Goal: Information Seeking & Learning: Learn about a topic

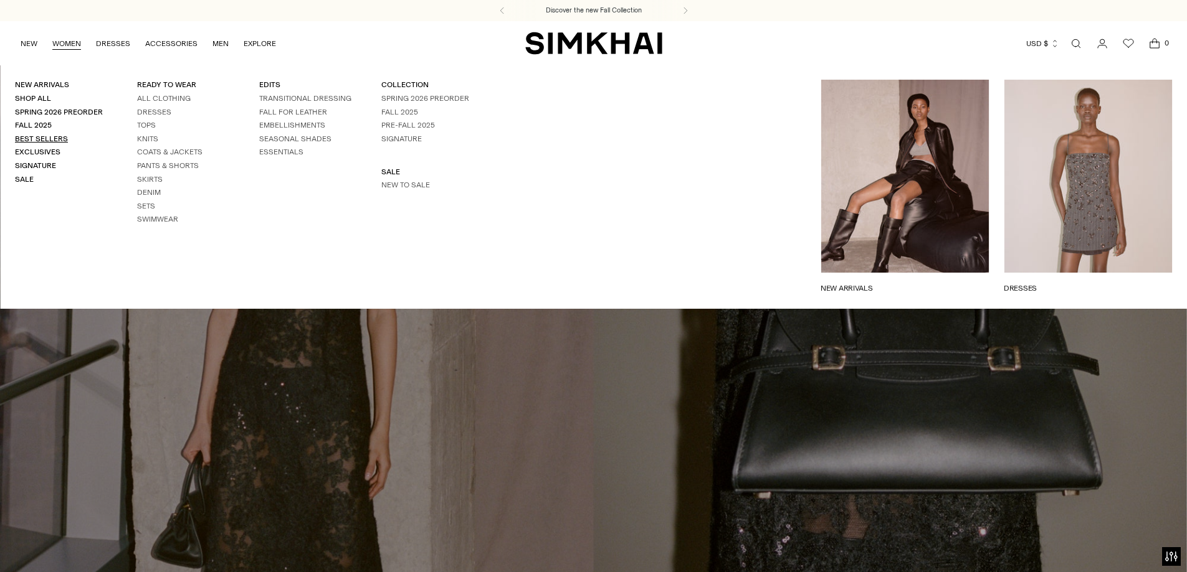
click at [48, 138] on link "Best Sellers" at bounding box center [41, 139] width 53 height 9
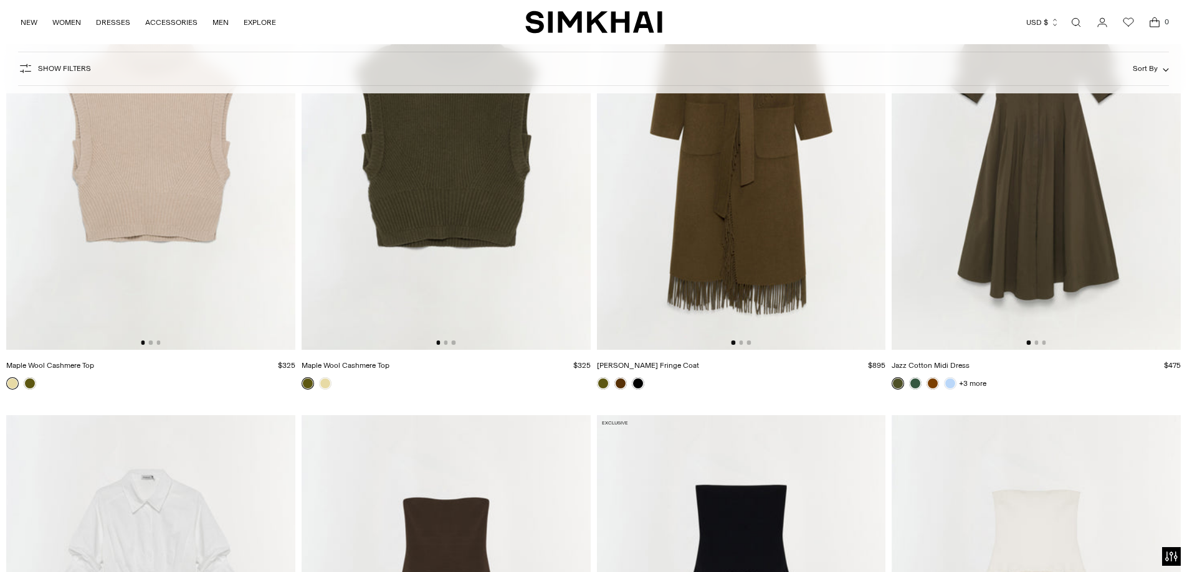
scroll to position [11057, 0]
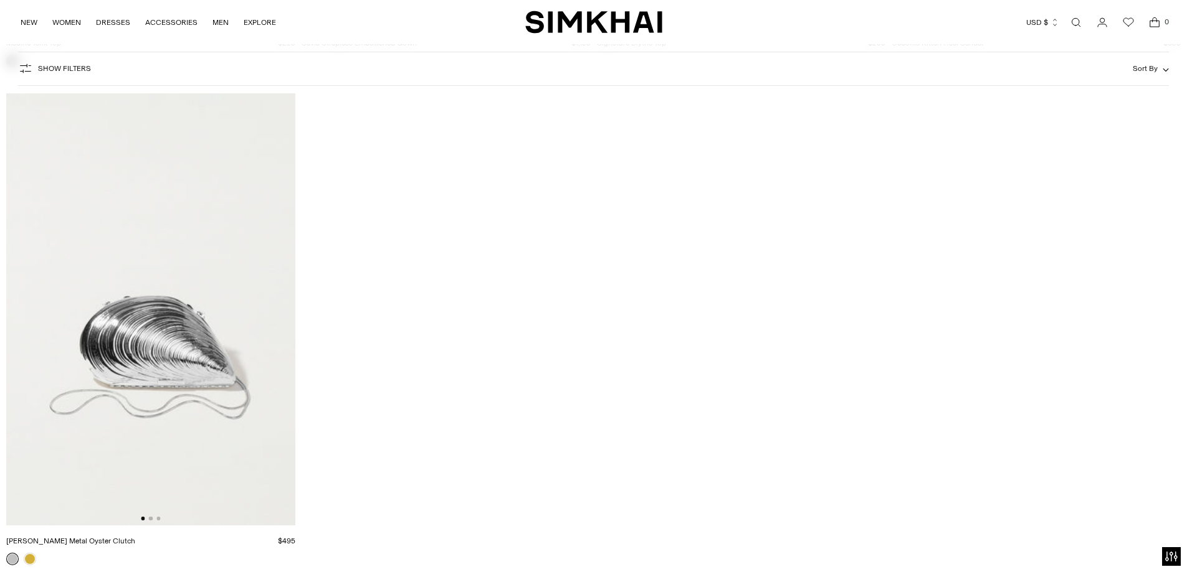
scroll to position [13711, 0]
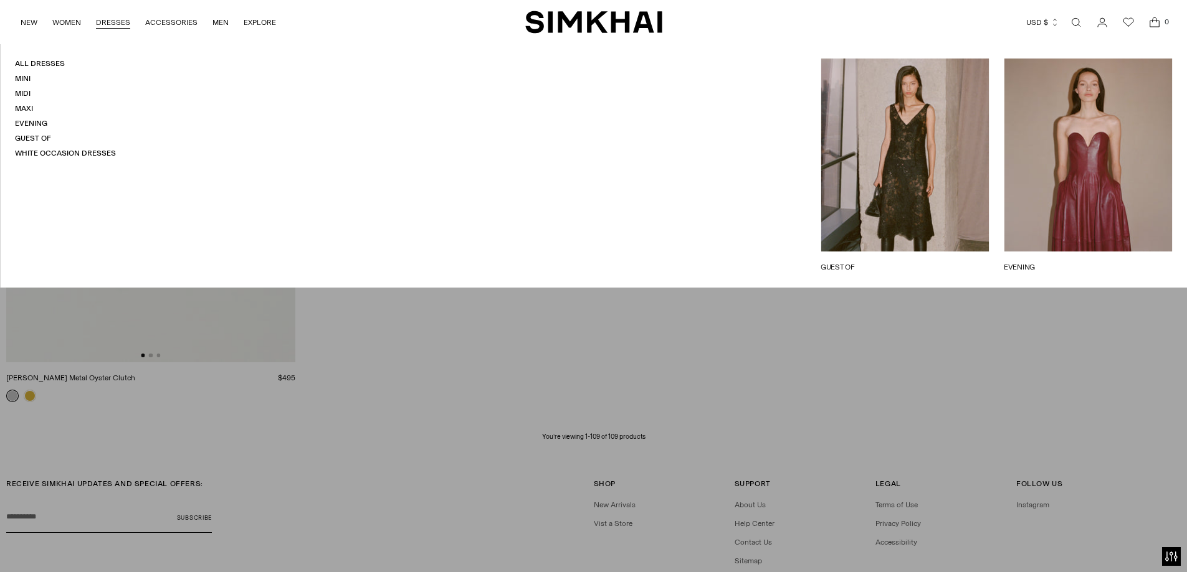
click at [110, 19] on link "DRESSES" at bounding box center [113, 22] width 34 height 27
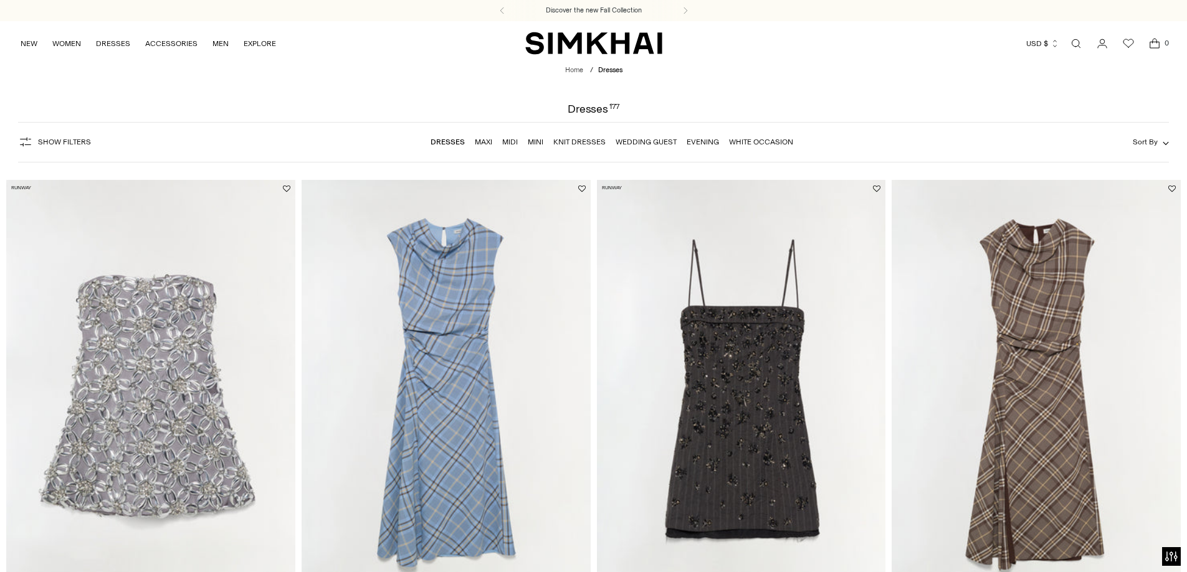
scroll to position [630, 0]
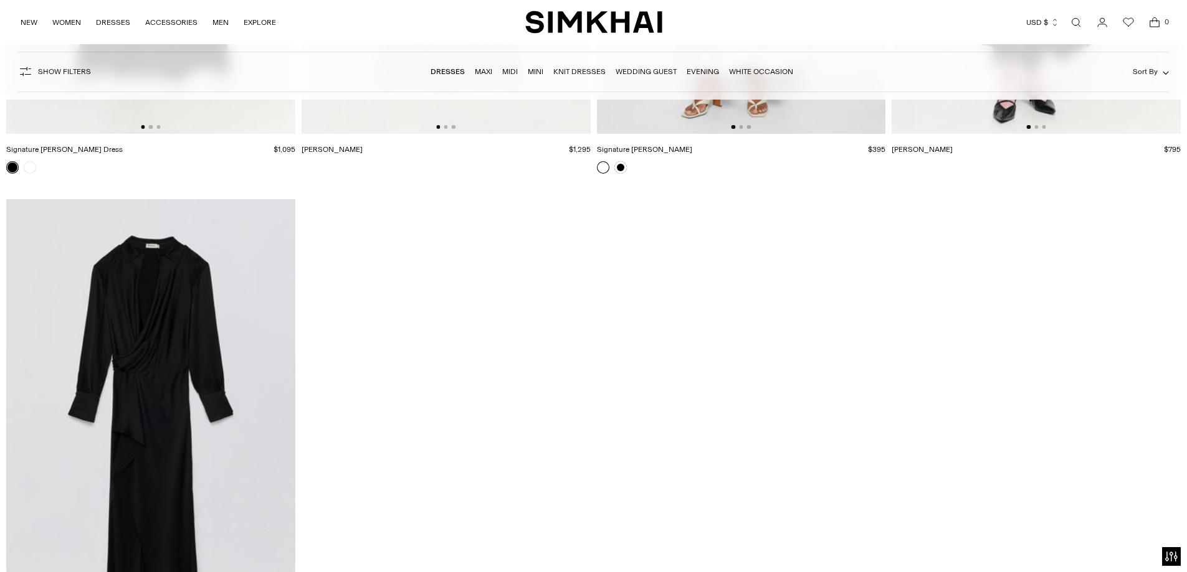
scroll to position [22237, 0]
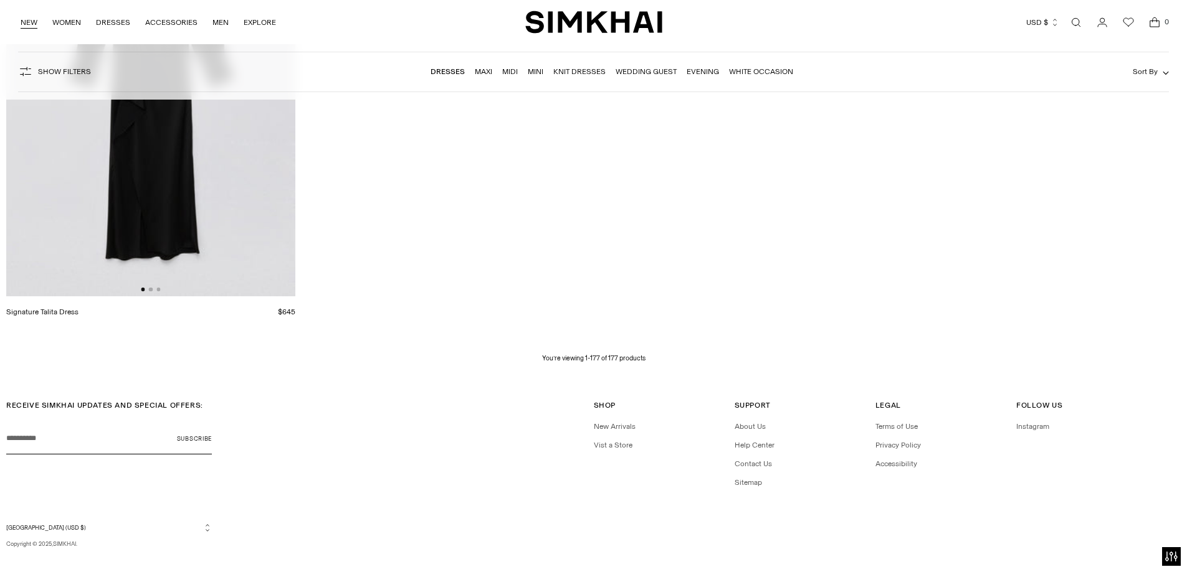
click at [22, 19] on link "NEW" at bounding box center [29, 22] width 17 height 27
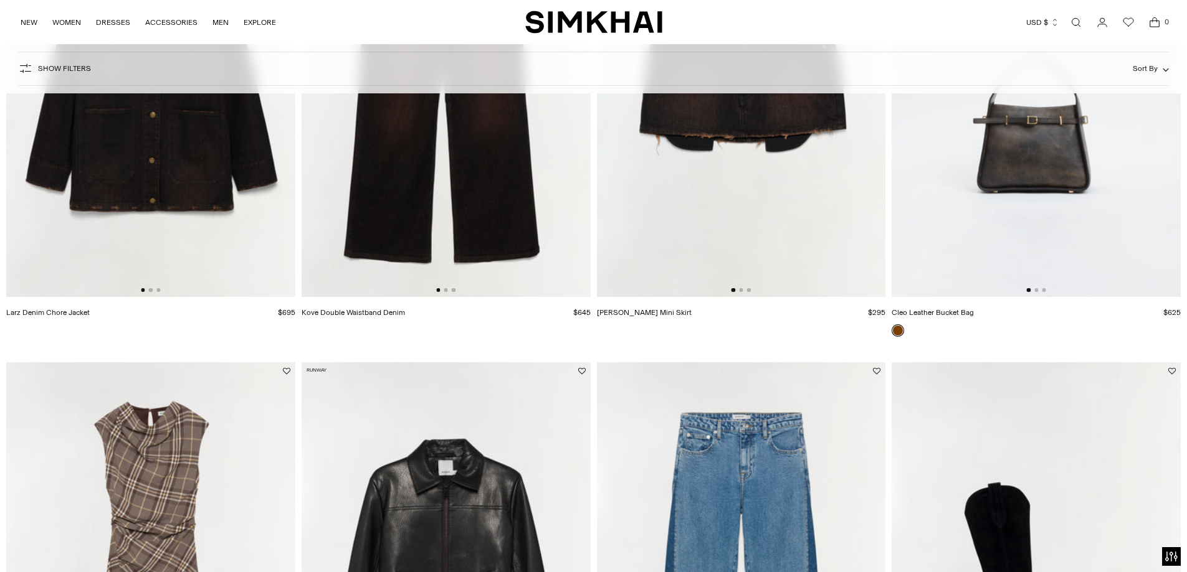
scroll to position [3267, 0]
